Goal: Transaction & Acquisition: Subscribe to service/newsletter

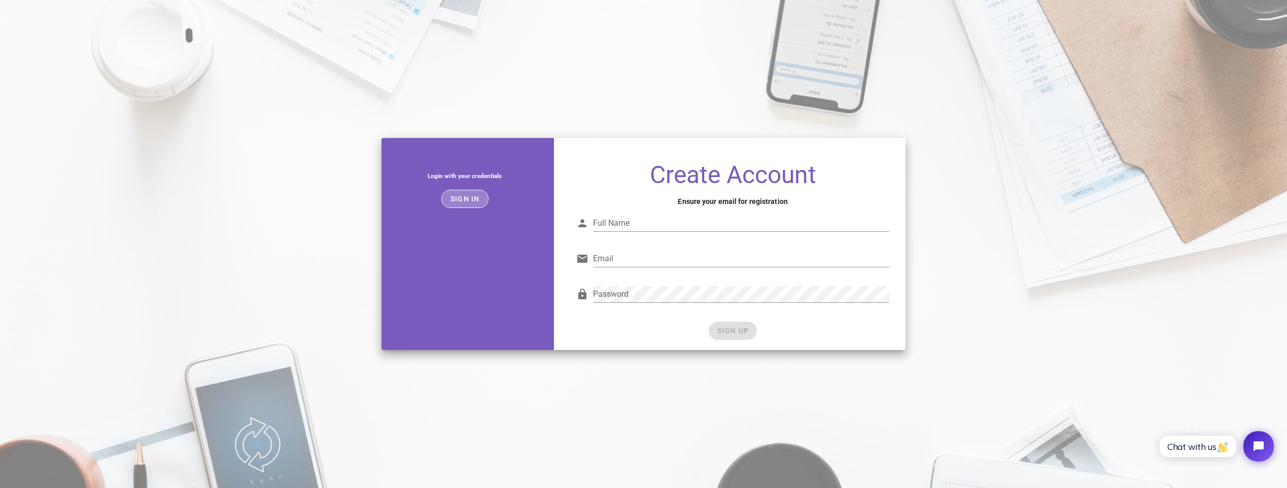
click at [478, 203] on button "Sign in" at bounding box center [464, 199] width 47 height 18
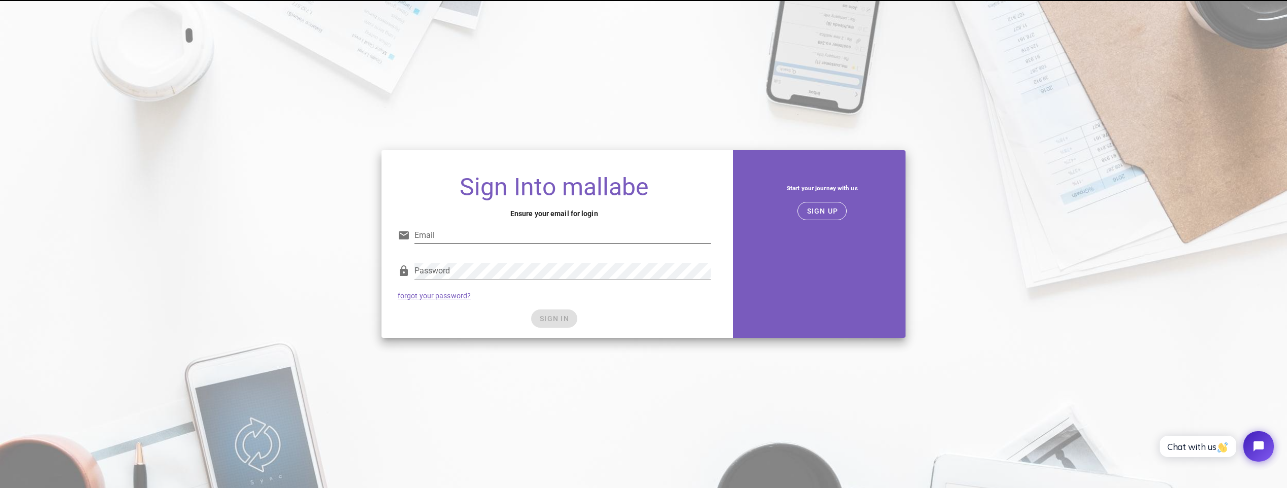
click at [485, 233] on input "Email" at bounding box center [563, 235] width 296 height 16
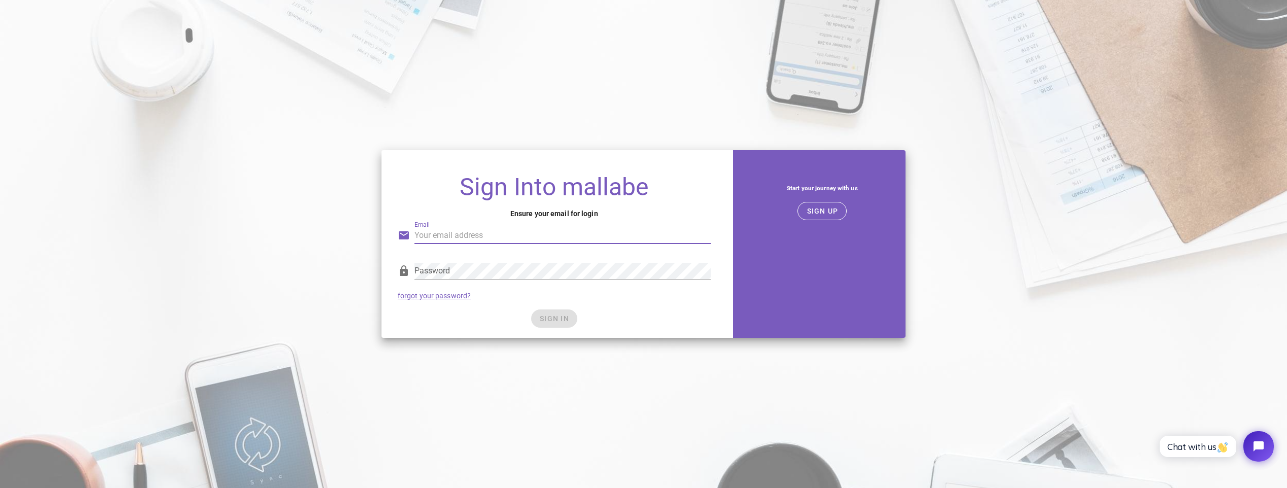
type input "nikita.architect@gmail.com"
click at [638, 310] on div "SIGN IN" at bounding box center [554, 319] width 313 height 18
click at [557, 318] on span "SIGN IN" at bounding box center [554, 319] width 30 height 8
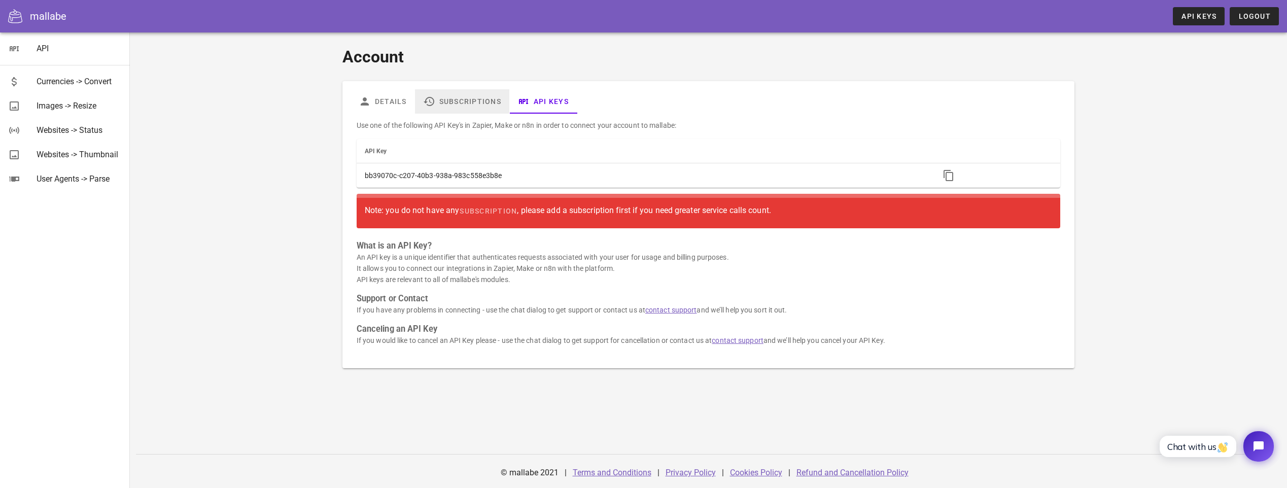
click at [475, 100] on link "Subscriptions" at bounding box center [462, 101] width 94 height 24
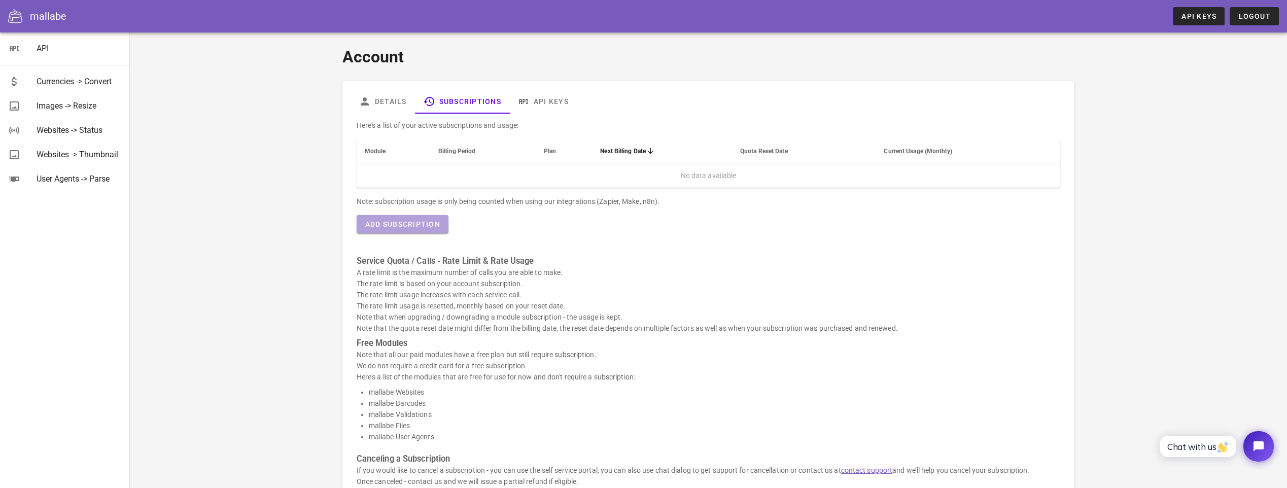
drag, startPoint x: 424, startPoint y: 221, endPoint x: 444, endPoint y: 223, distance: 20.4
click at [426, 221] on span "Add Subscription" at bounding box center [403, 224] width 76 height 8
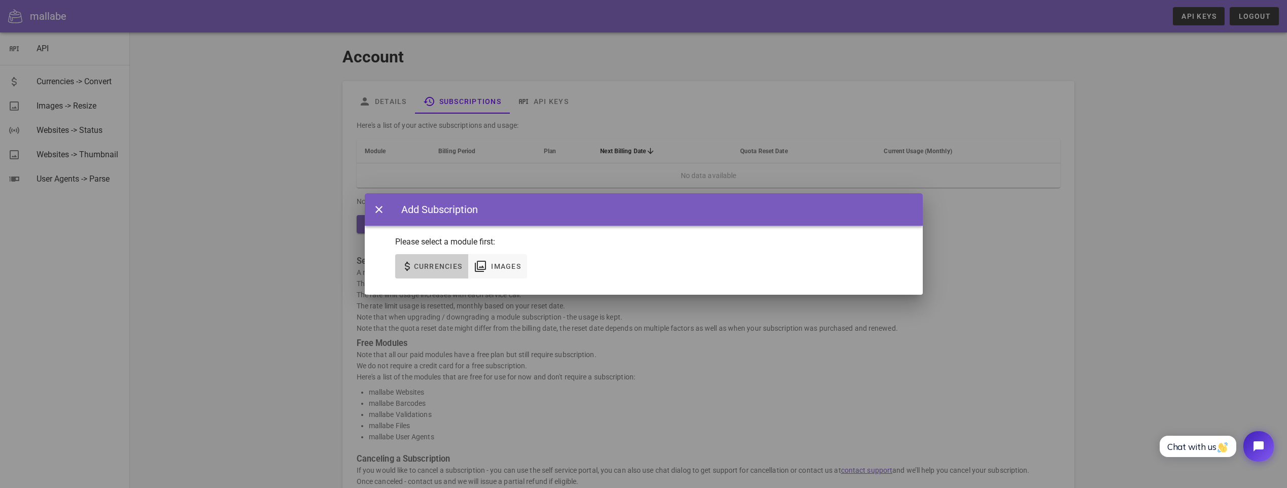
click at [426, 267] on span "Currencies" at bounding box center [438, 266] width 49 height 8
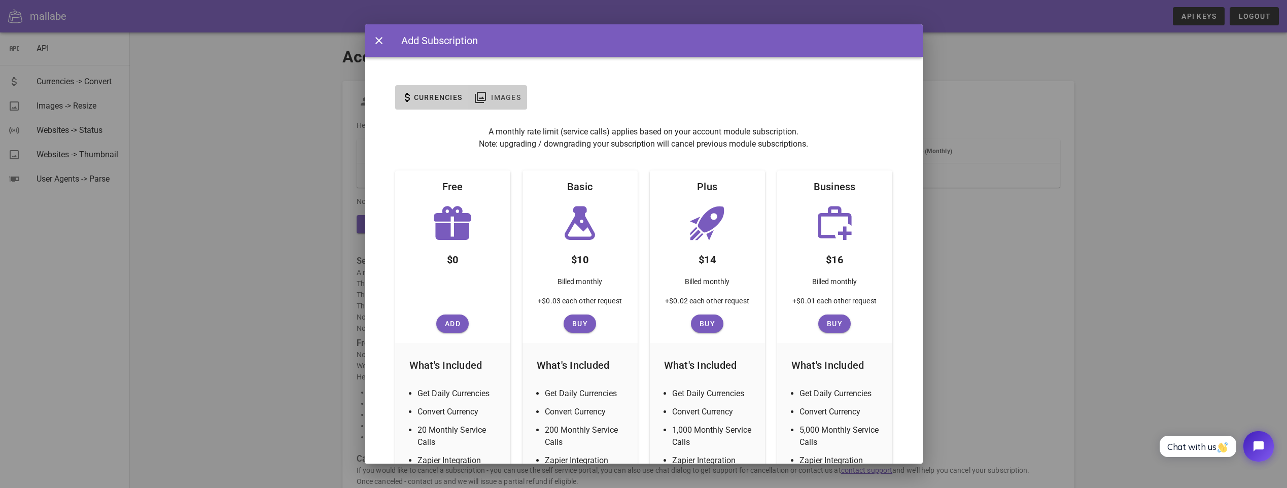
click at [504, 102] on span "Images" at bounding box center [497, 97] width 47 height 12
click at [428, 95] on span "Currencies" at bounding box center [438, 97] width 49 height 8
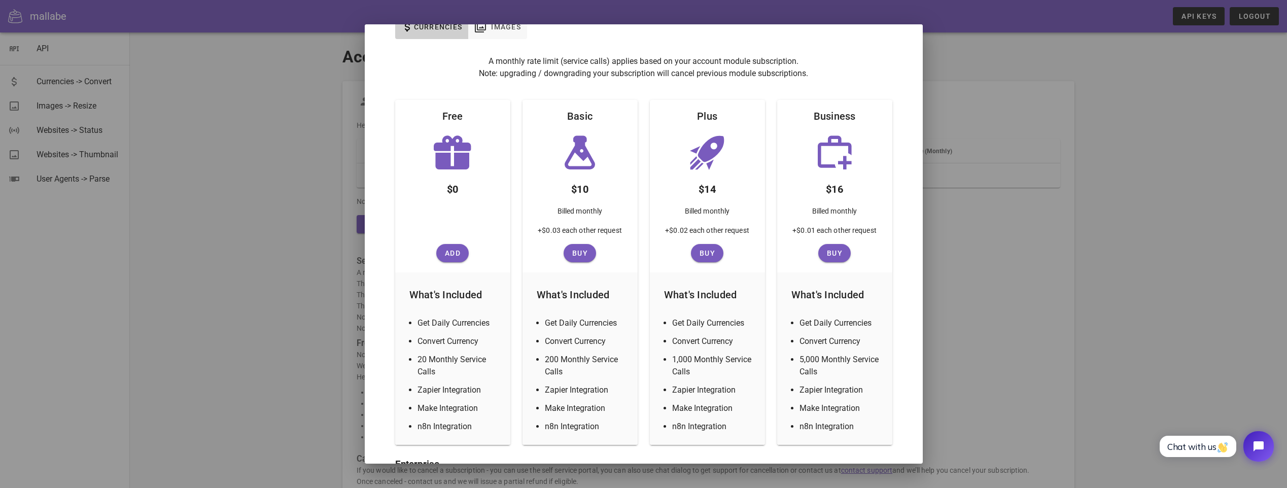
scroll to position [51, 0]
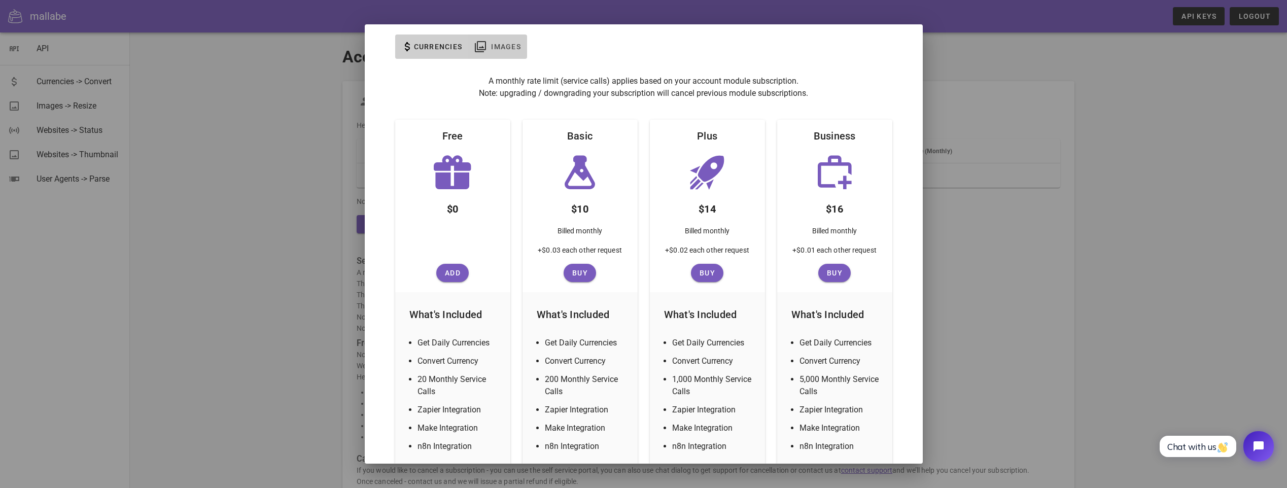
click at [496, 44] on span "Images" at bounding box center [506, 47] width 30 height 8
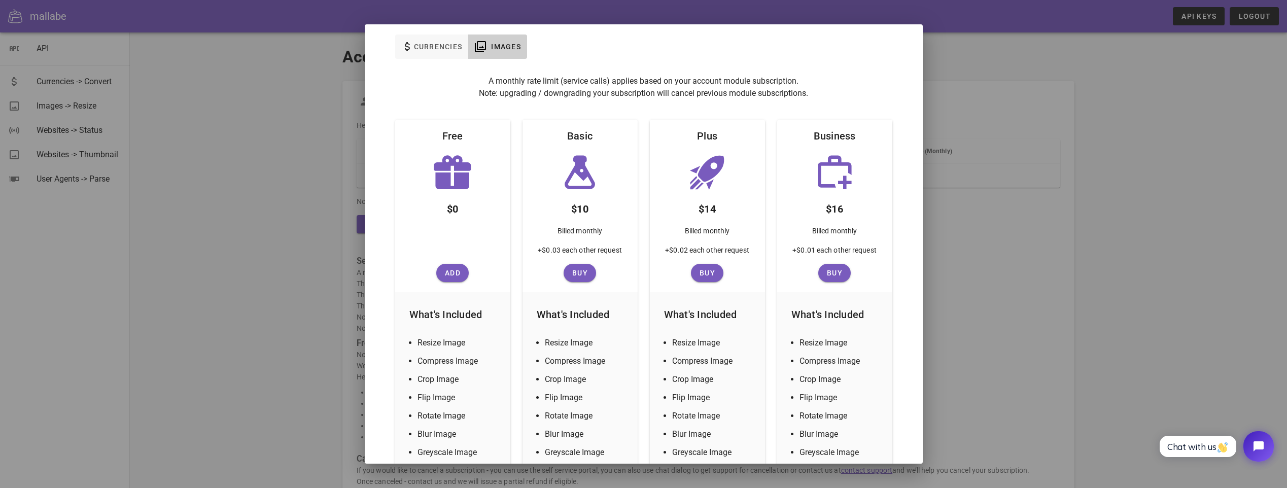
drag, startPoint x: 1093, startPoint y: 192, endPoint x: 1001, endPoint y: 214, distance: 94.9
click at [1092, 192] on div at bounding box center [643, 244] width 1287 height 488
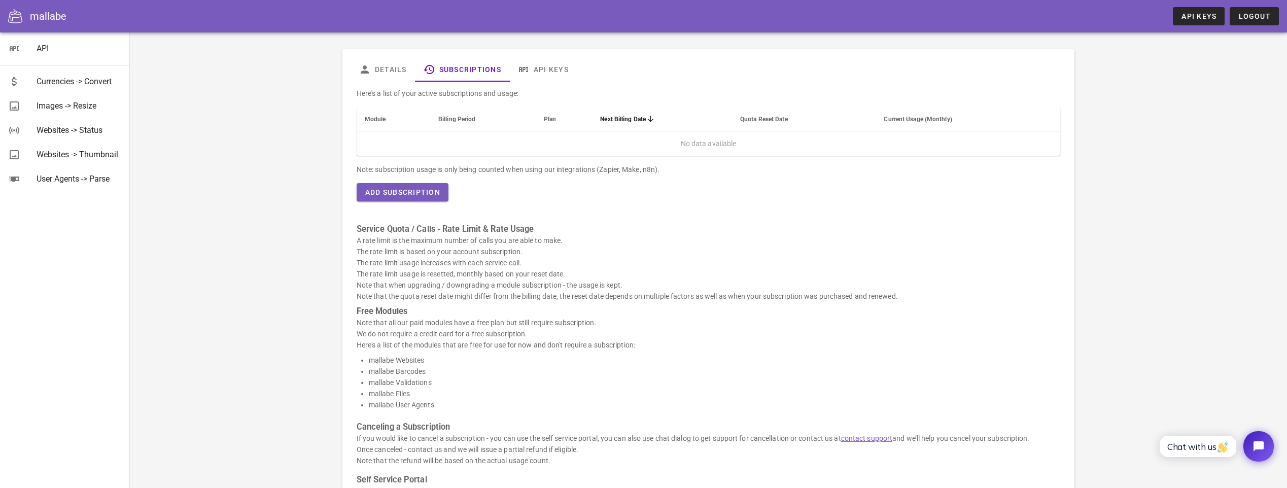
scroll to position [138, 0]
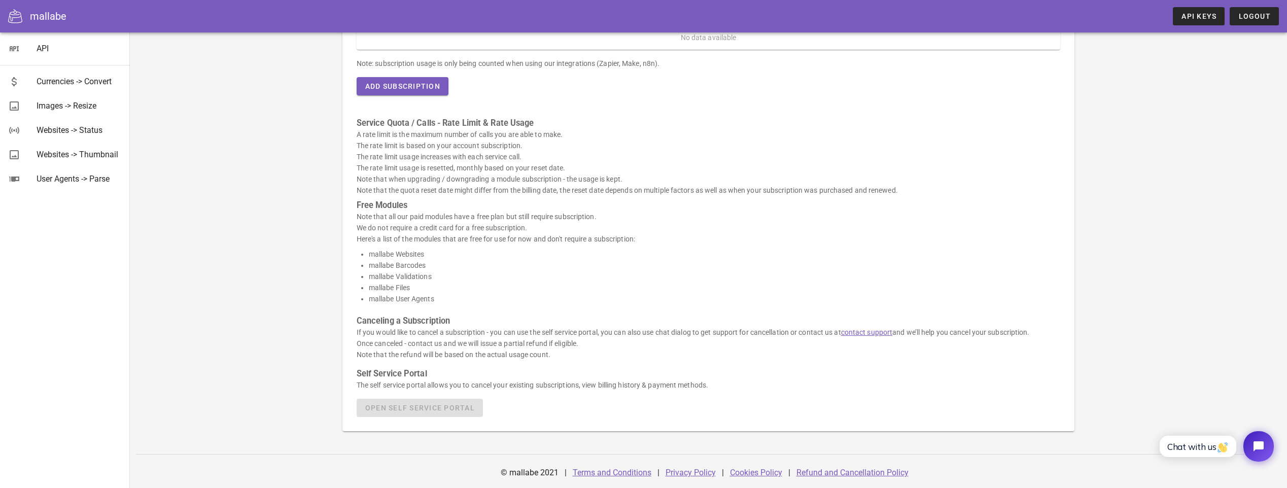
drag, startPoint x: 688, startPoint y: 474, endPoint x: 751, endPoint y: 439, distance: 72.4
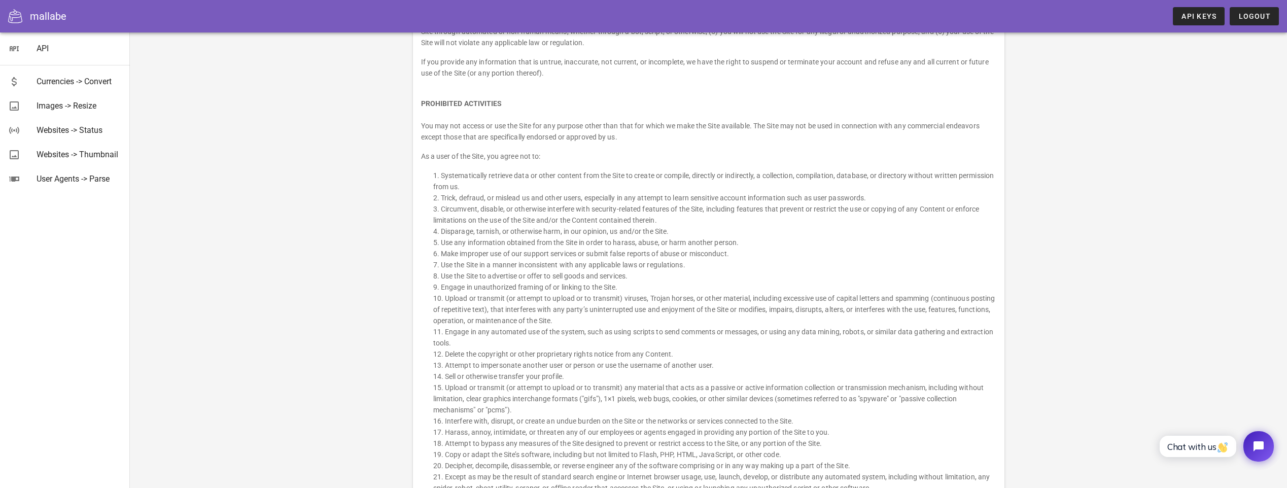
scroll to position [660, 0]
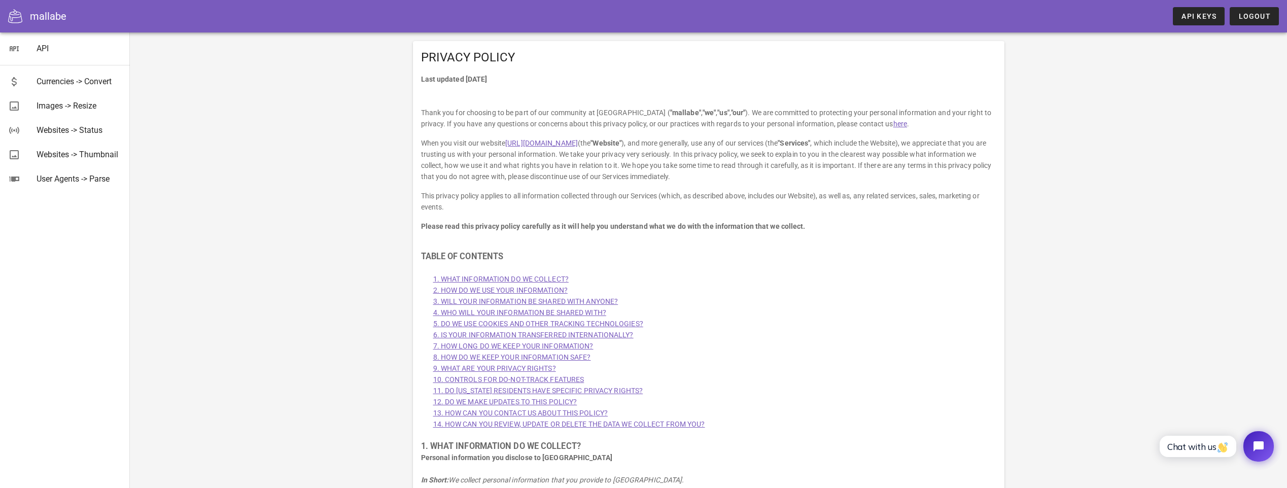
drag, startPoint x: 1064, startPoint y: 142, endPoint x: 1064, endPoint y: 136, distance: 5.6
